Goal: Task Accomplishment & Management: Use online tool/utility

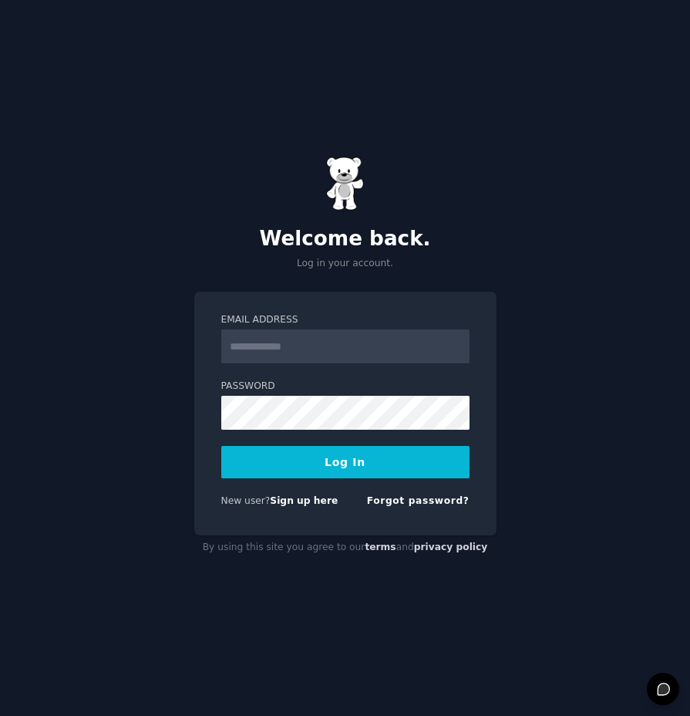
click at [288, 353] on input "Email Address" at bounding box center [345, 346] width 248 height 34
type input "**********"
click at [367, 464] on button "Log In" at bounding box center [345, 462] width 248 height 32
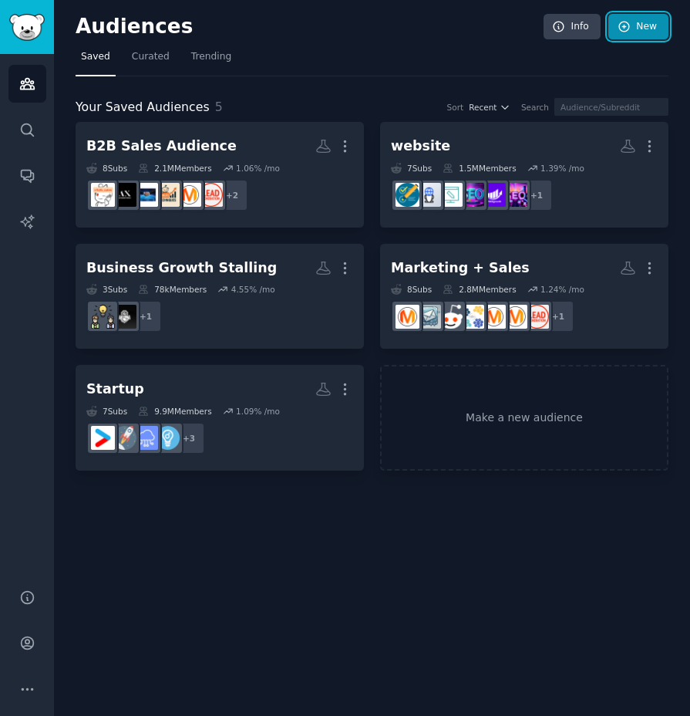
click at [658, 14] on link "New" at bounding box center [639, 27] width 60 height 26
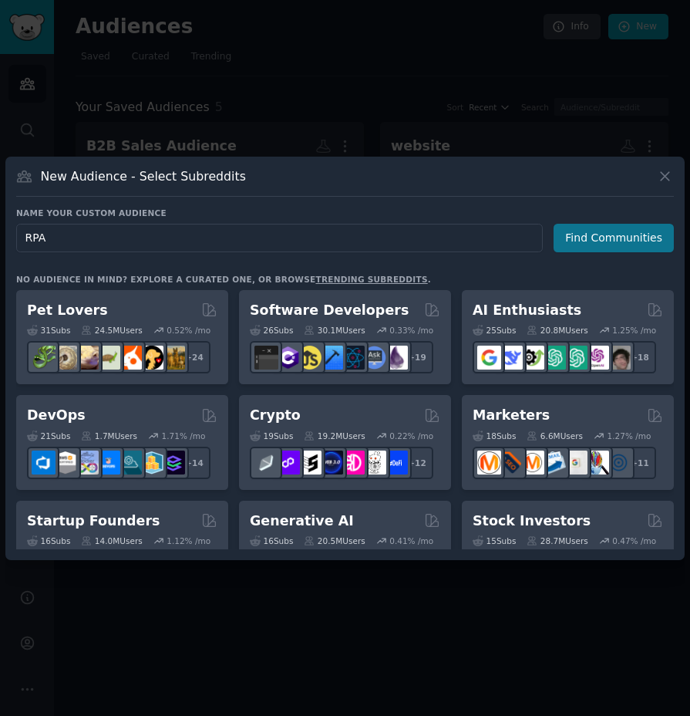
type input "RPA"
click at [599, 241] on button "Find Communities" at bounding box center [614, 238] width 120 height 29
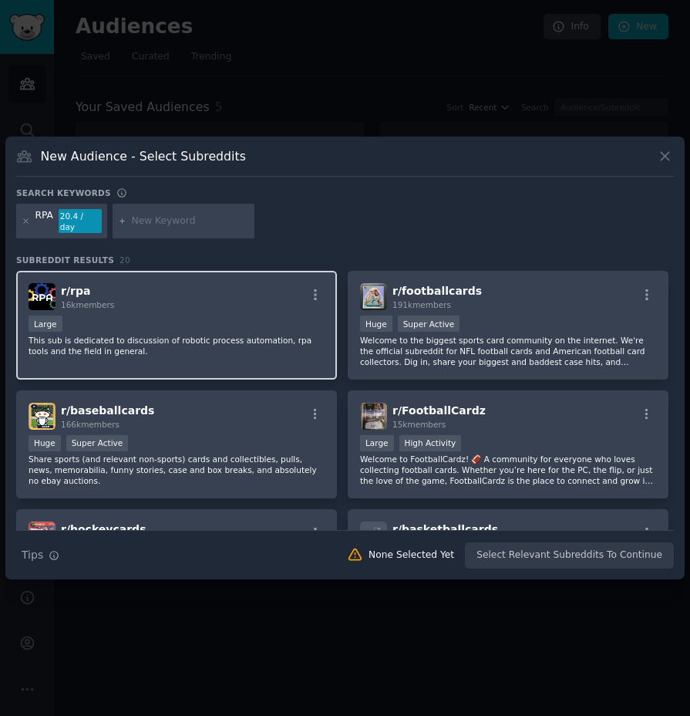
click at [239, 338] on p "This sub is dedicated to discussion of robotic process automation, rpa tools an…" at bounding box center [177, 346] width 296 height 22
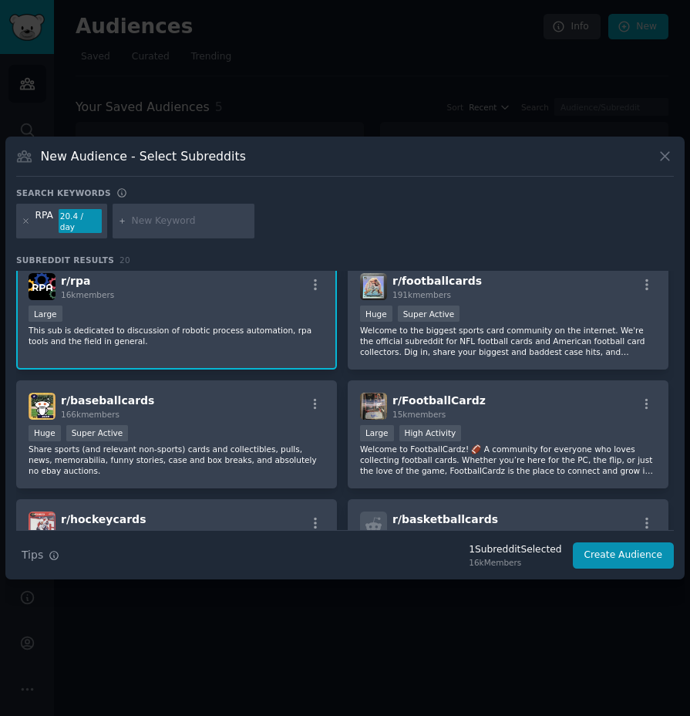
scroll to position [172, 0]
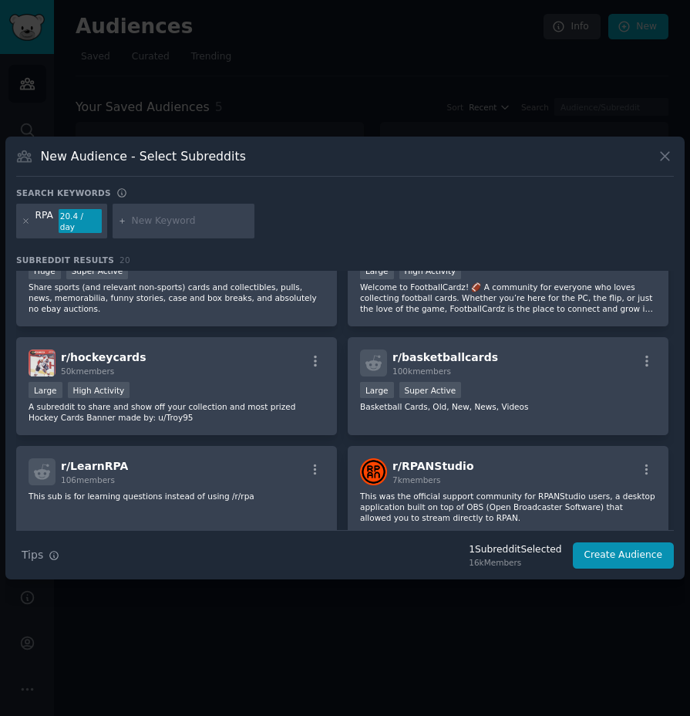
click at [168, 218] on input "text" at bounding box center [190, 221] width 117 height 14
type input "a"
type input "workflow automation"
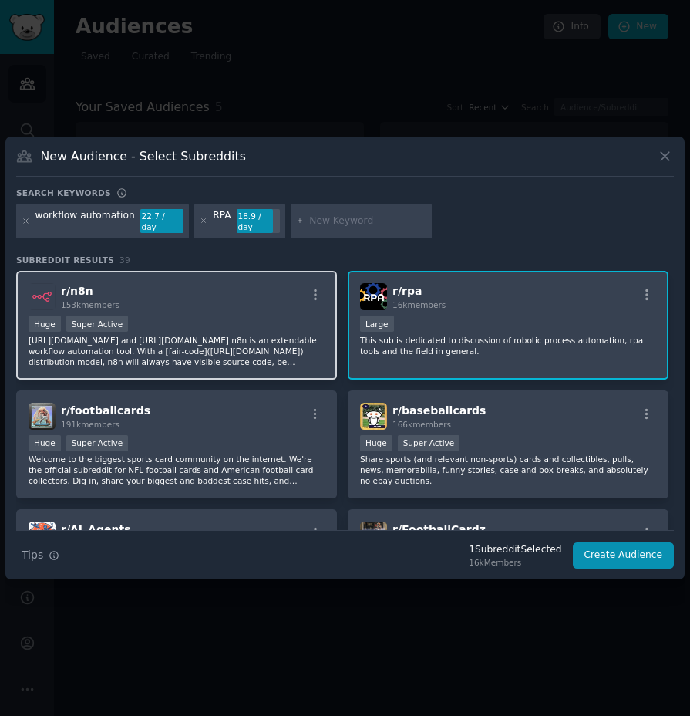
click at [232, 309] on div "r/ n8n 153k members Huge Super Active https://n8n.io/ and https://github.com/n8…" at bounding box center [176, 325] width 321 height 109
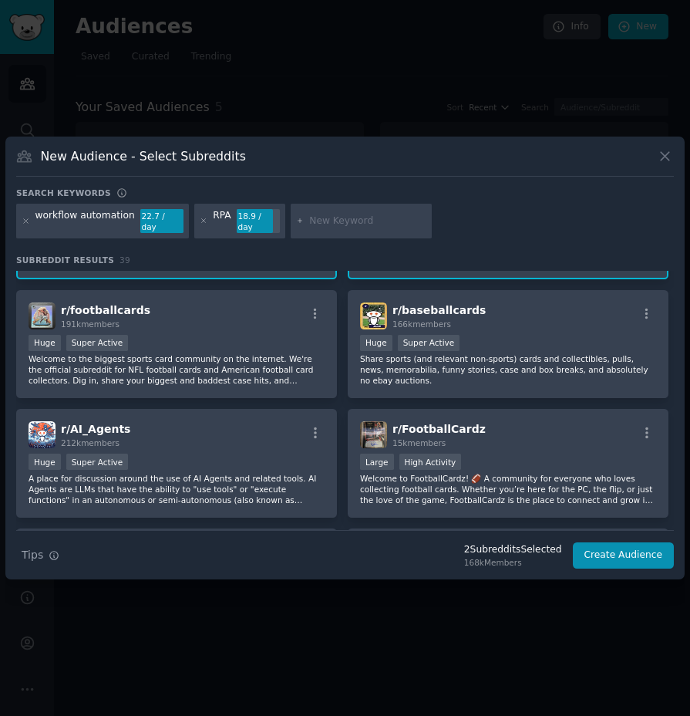
scroll to position [150, 0]
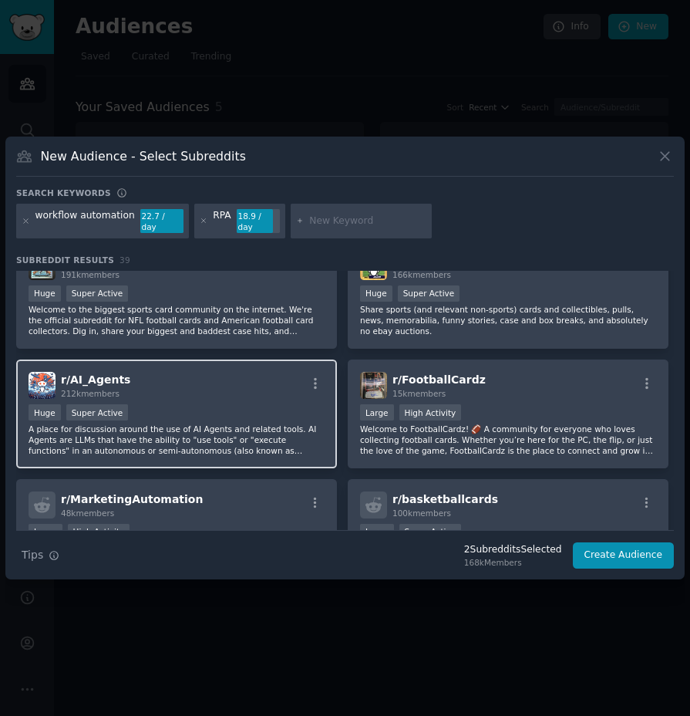
click at [191, 404] on div "Huge Super Active" at bounding box center [177, 413] width 296 height 19
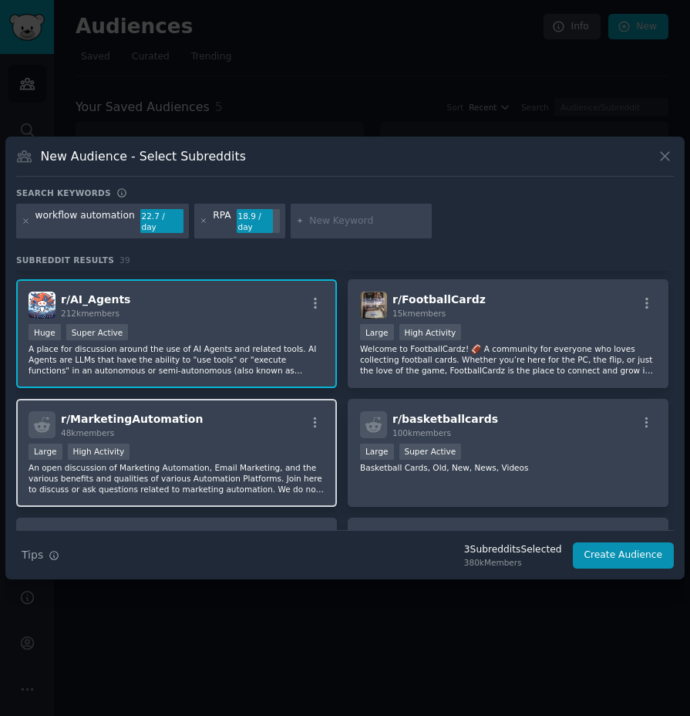
scroll to position [376, 0]
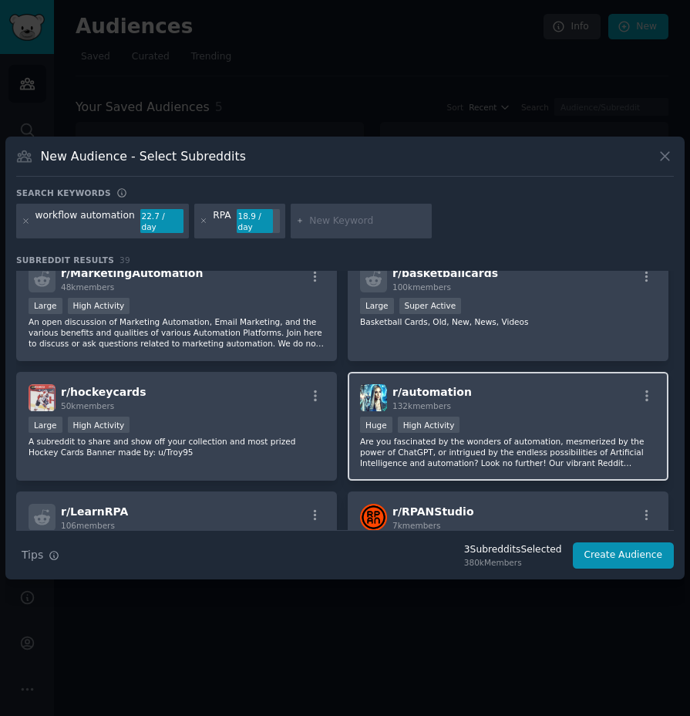
click at [502, 400] on div "r/ automation 132k members" at bounding box center [508, 397] width 296 height 27
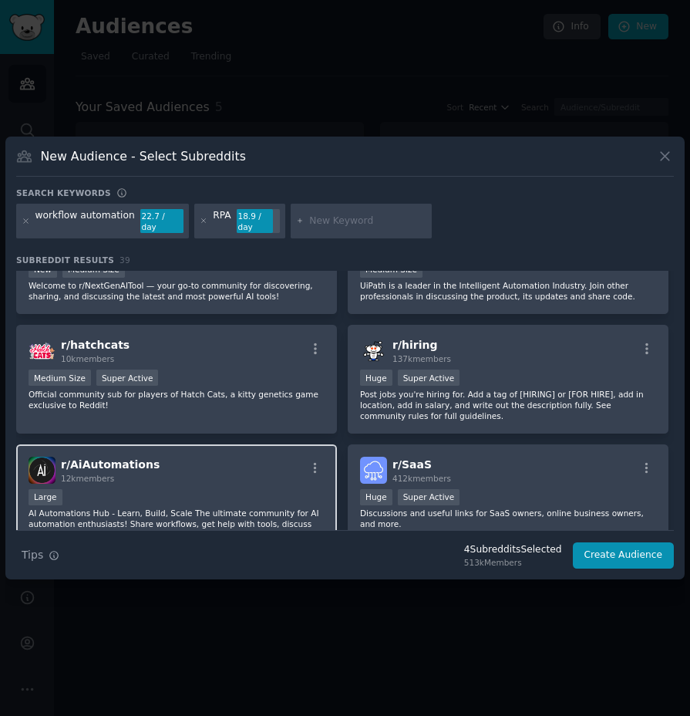
scroll to position [1306, 0]
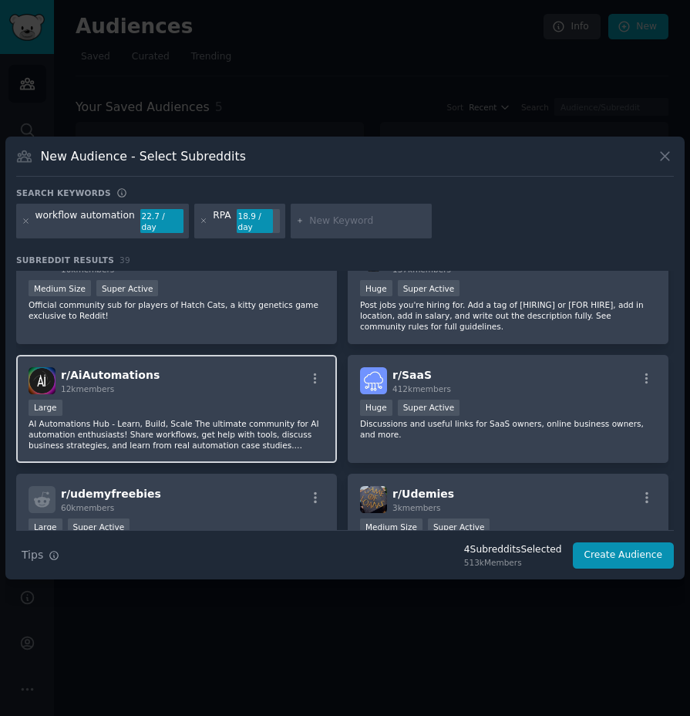
click at [211, 400] on div "Large" at bounding box center [177, 409] width 296 height 19
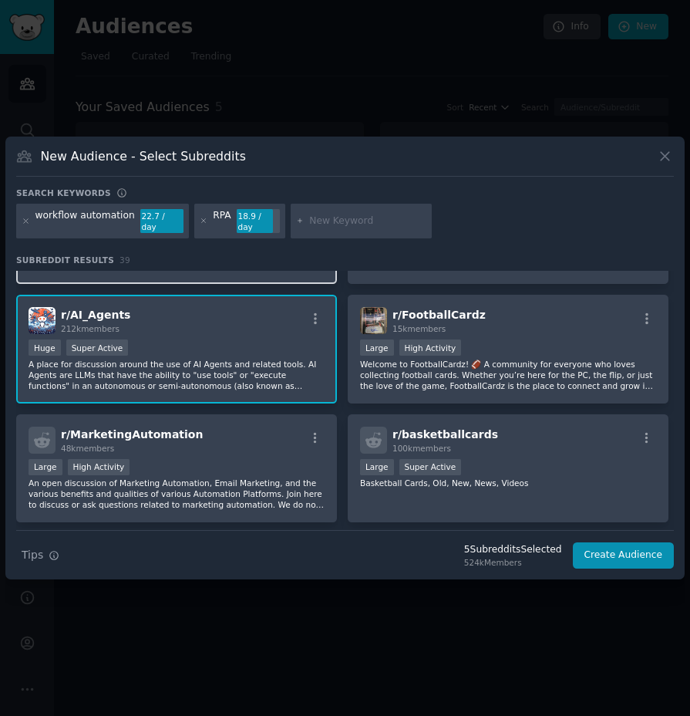
scroll to position [0, 0]
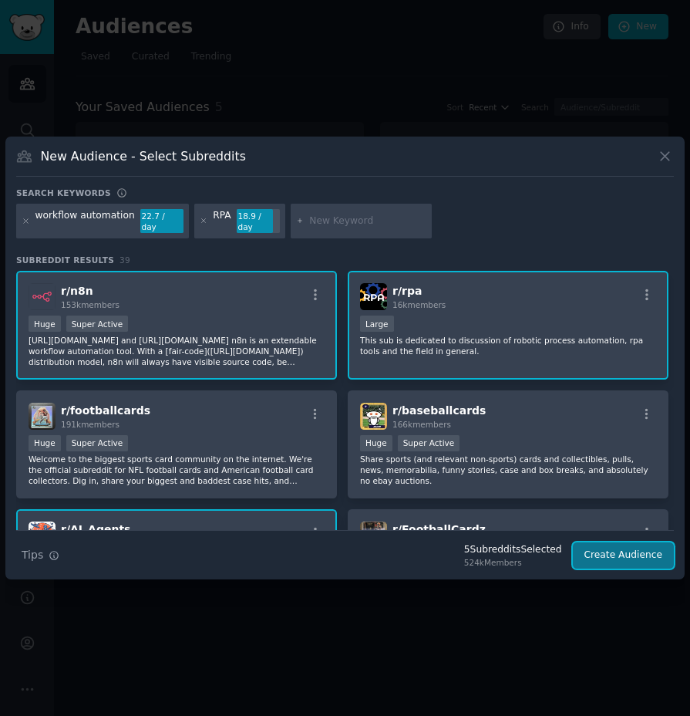
click at [629, 552] on button "Create Audience" at bounding box center [624, 555] width 102 height 26
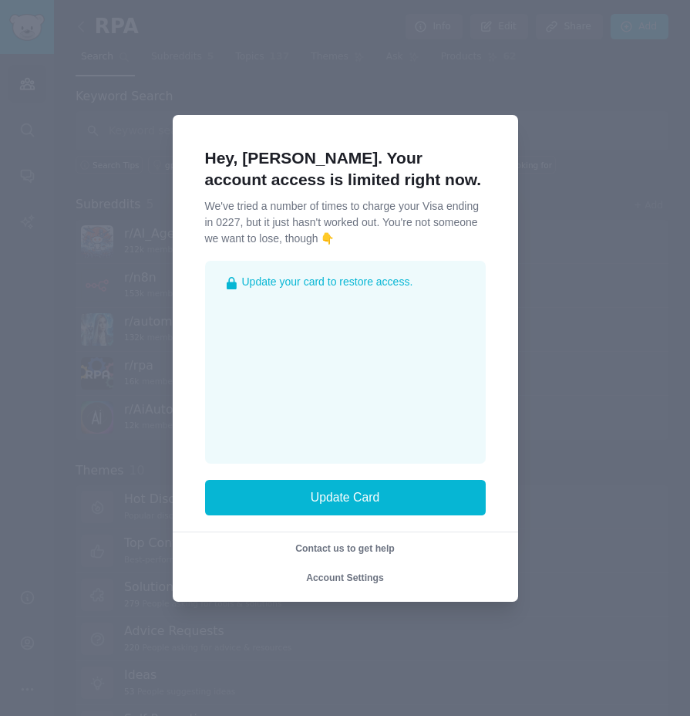
click at [566, 353] on div at bounding box center [345, 358] width 690 height 716
click at [120, 237] on div at bounding box center [345, 358] width 690 height 716
click at [564, 88] on div at bounding box center [345, 358] width 690 height 716
